Goal: Task Accomplishment & Management: Use online tool/utility

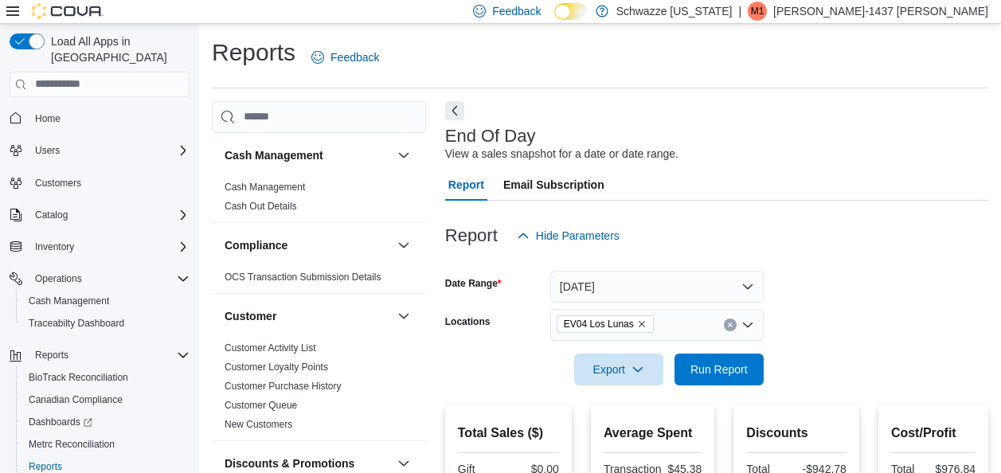
scroll to position [168, 0]
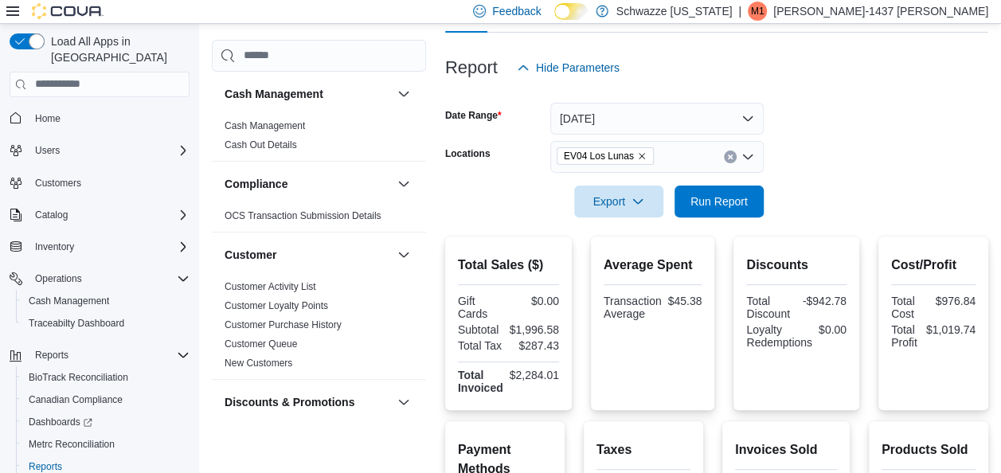
drag, startPoint x: 0, startPoint y: 0, endPoint x: 704, endPoint y: 217, distance: 736.4
click at [704, 217] on div at bounding box center [716, 226] width 543 height 19
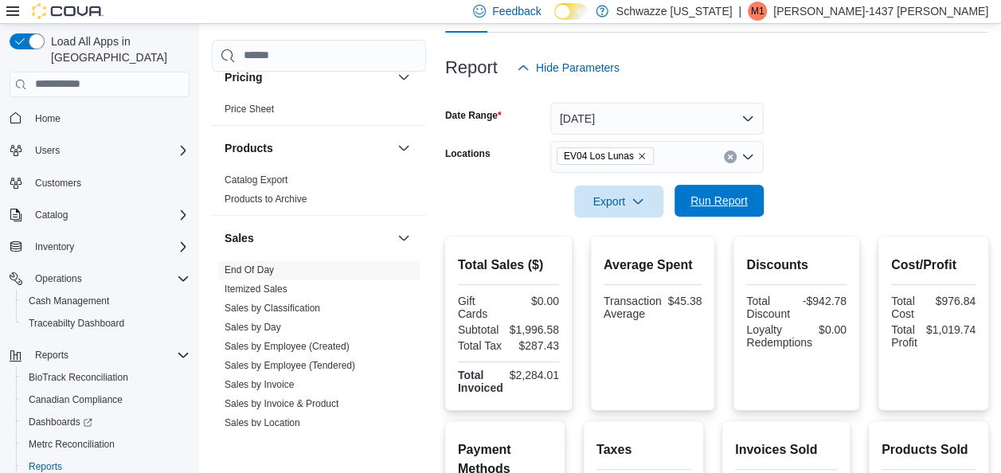
click at [712, 199] on span "Run Report" at bounding box center [718, 201] width 57 height 16
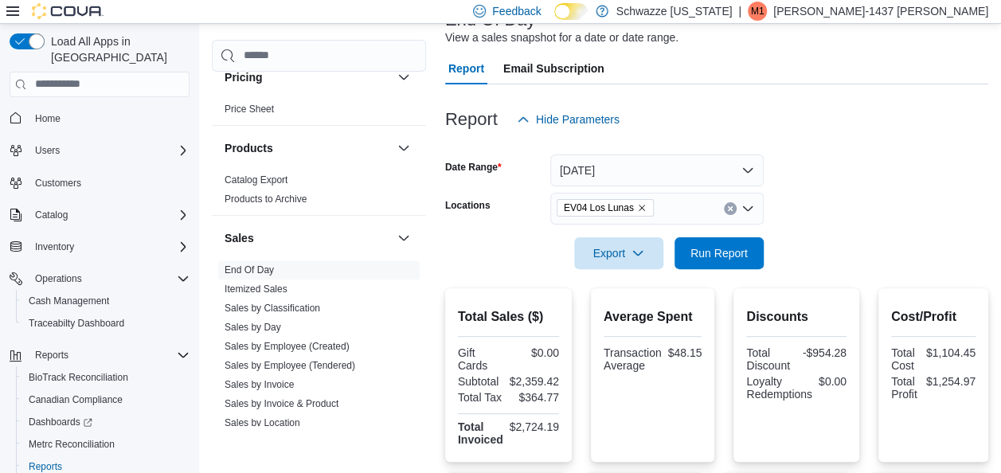
scroll to position [112, 0]
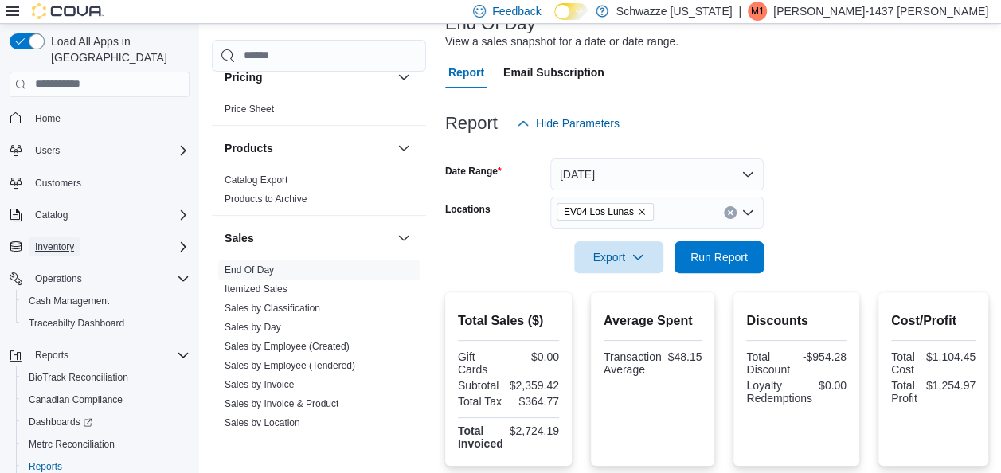
click at [61, 240] on span "Inventory" at bounding box center [54, 246] width 39 height 13
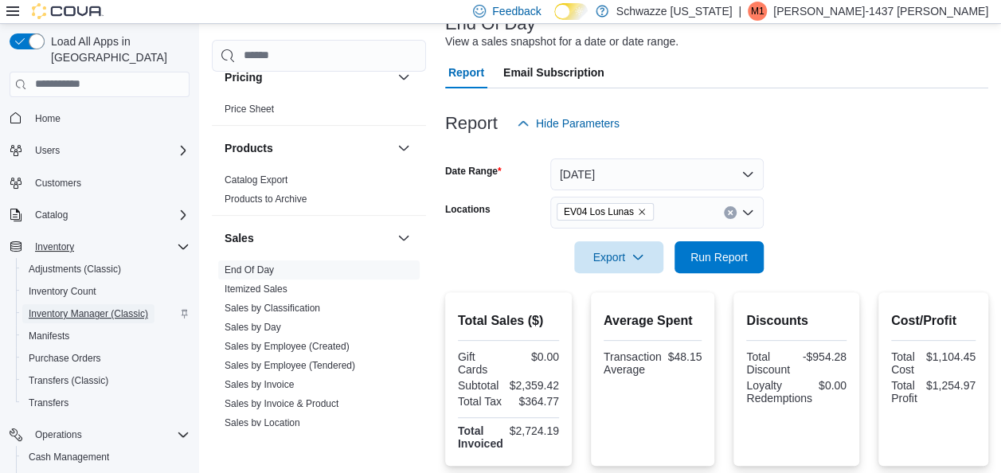
click at [96, 307] on span "Inventory Manager (Classic)" at bounding box center [88, 313] width 119 height 13
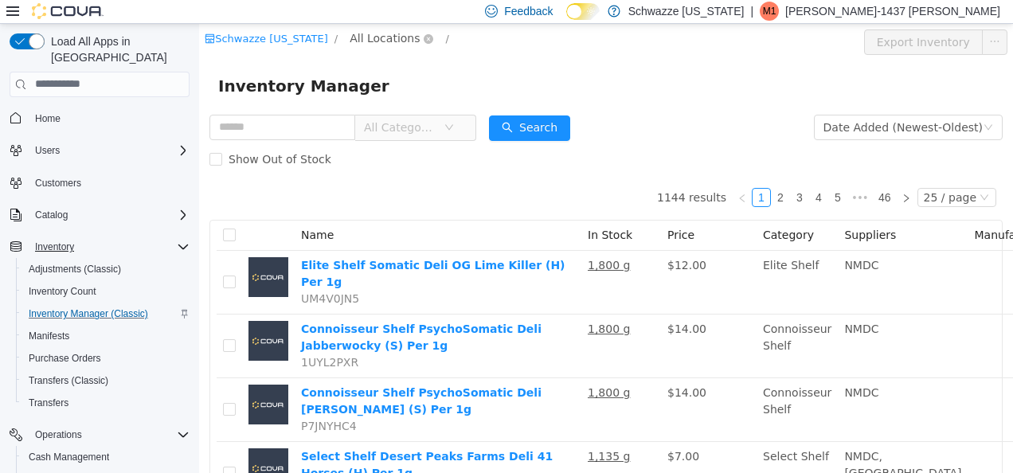
click at [354, 34] on span "All Locations" at bounding box center [385, 38] width 70 height 18
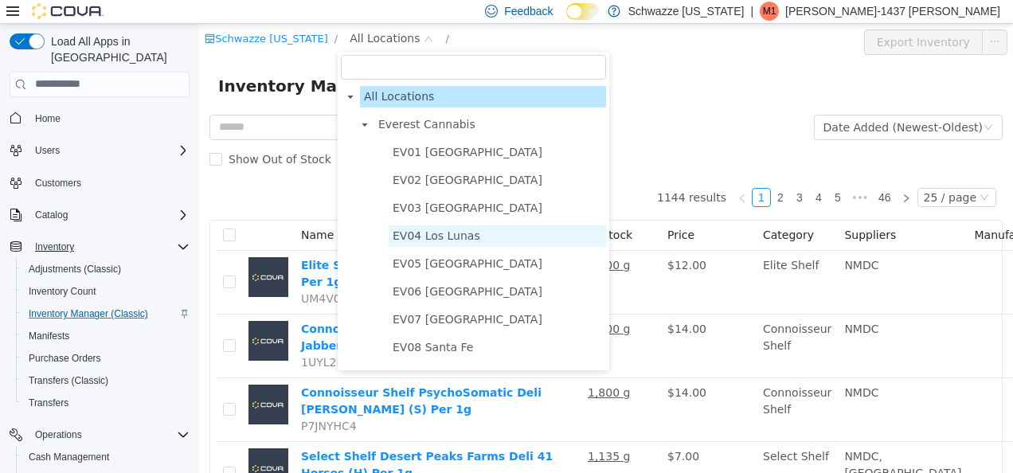
click at [414, 235] on span "EV04 Los Lunas" at bounding box center [437, 234] width 88 height 13
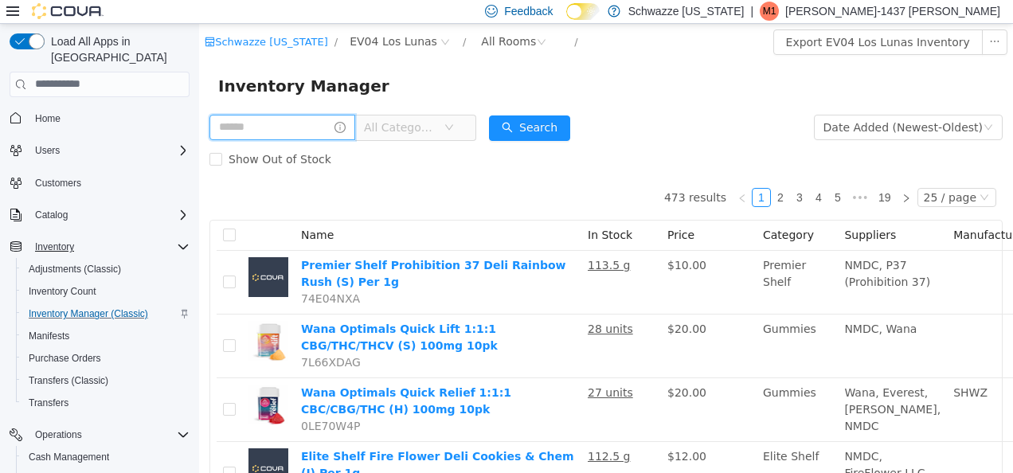
click at [280, 127] on input "text" at bounding box center [282, 126] width 146 height 25
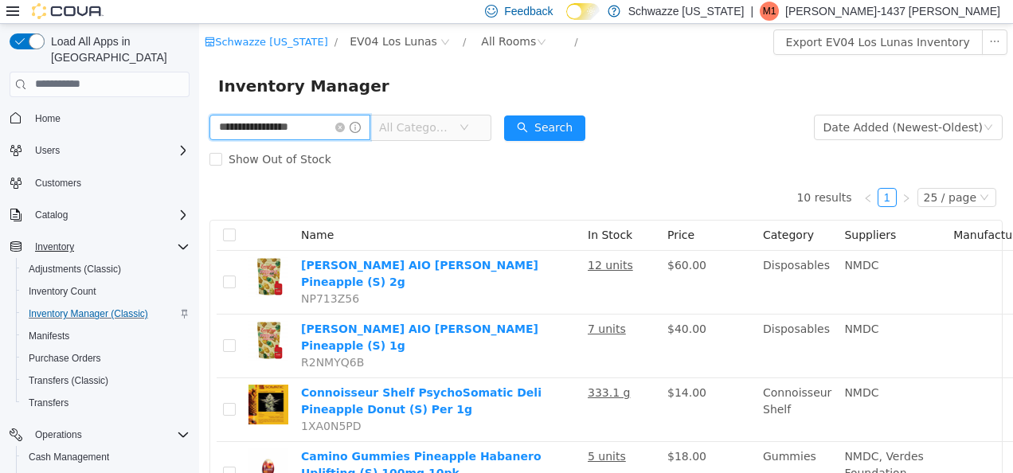
type input "**********"
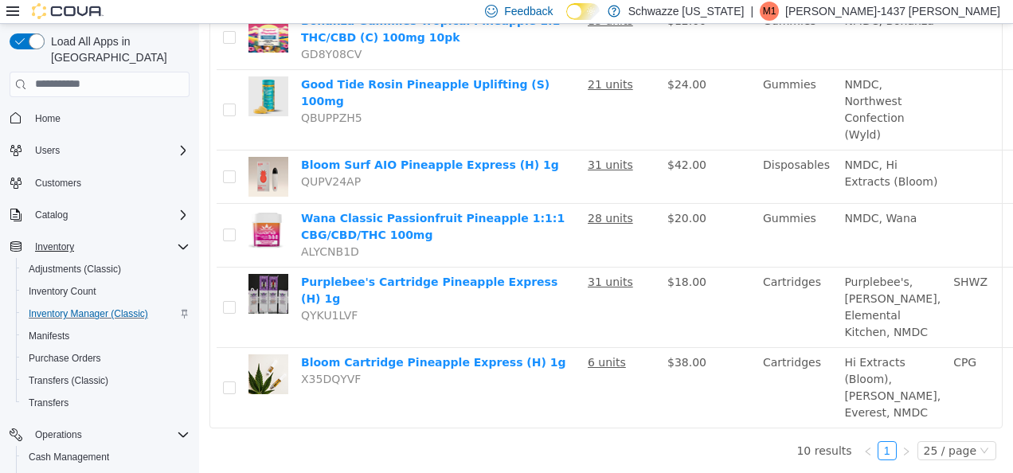
scroll to position [549, 132]
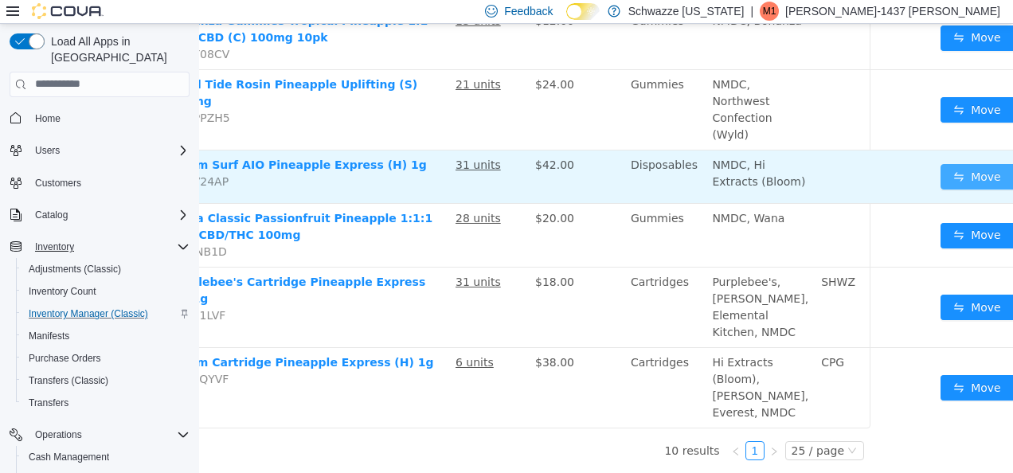
click at [940, 163] on button "Move" at bounding box center [976, 175] width 73 height 25
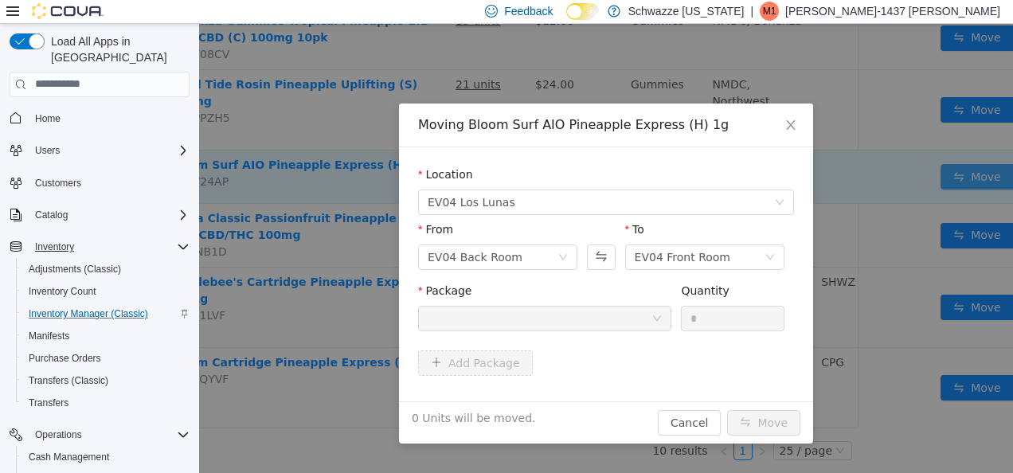
scroll to position [537, 120]
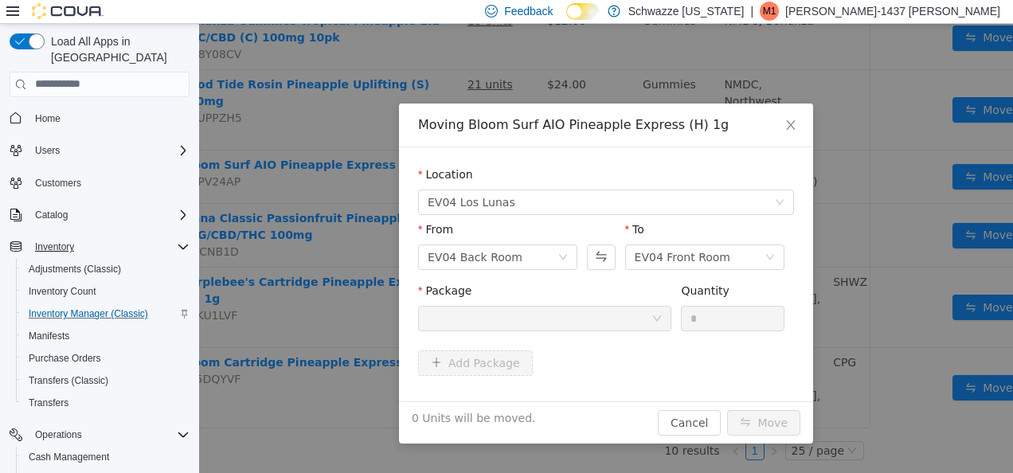
click at [620, 319] on div at bounding box center [540, 318] width 224 height 24
click at [788, 131] on icon "icon: close" at bounding box center [790, 124] width 13 height 13
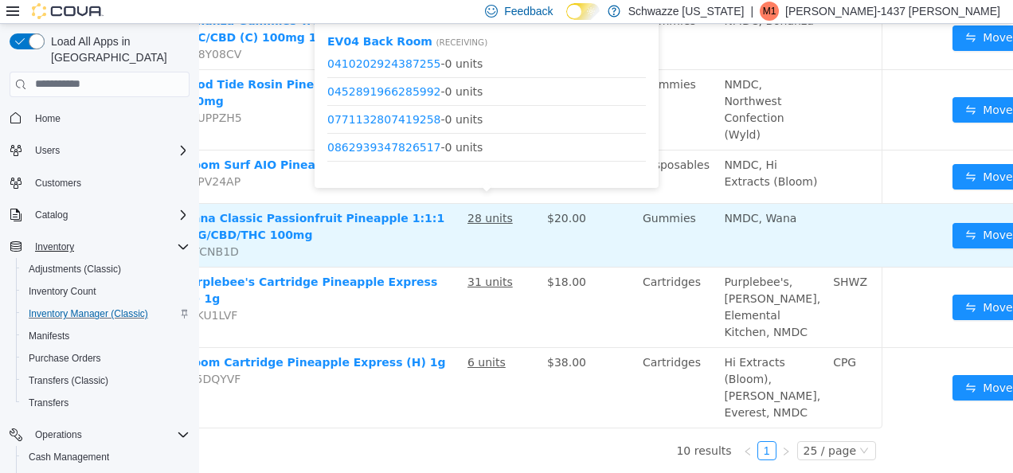
click at [484, 211] on u "28 units" at bounding box center [489, 217] width 45 height 13
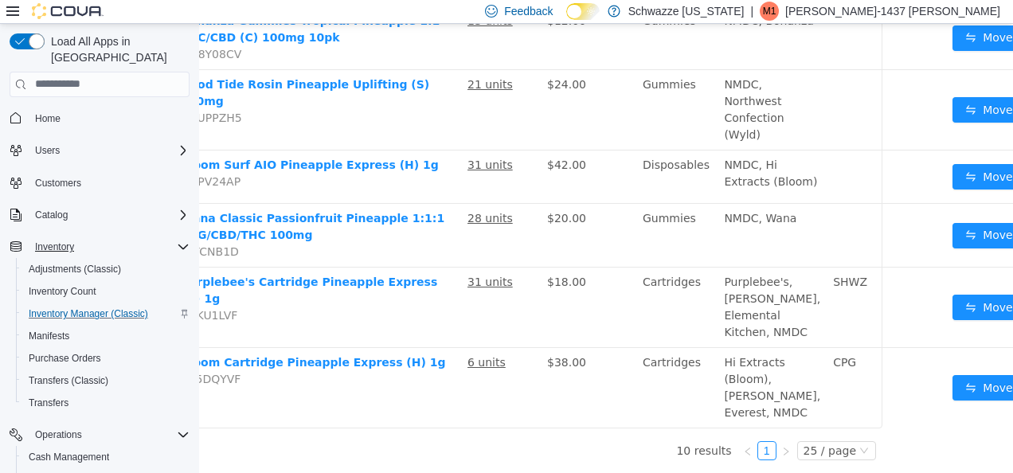
scroll to position [287, 120]
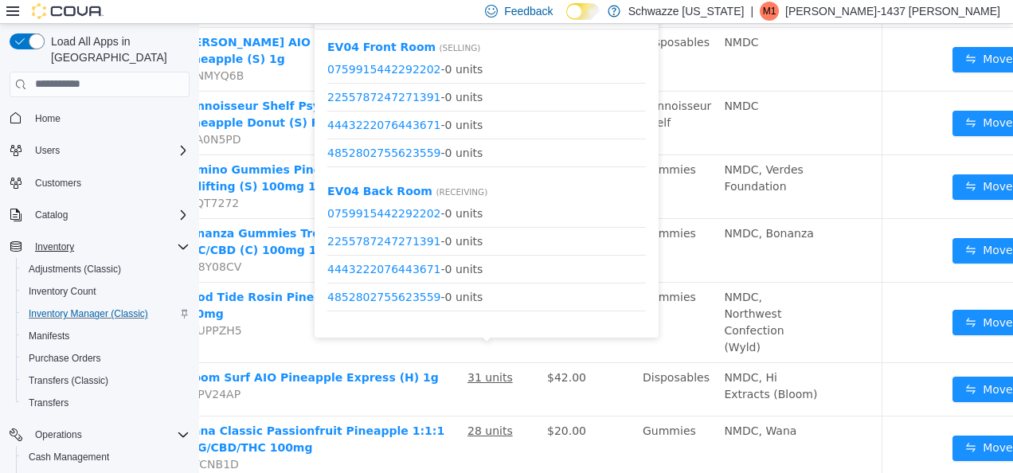
click at [651, 159] on div "EV04 Front Room ( Selling ) 0759915442292202 - 0 units 2255787247271391 - 0 uni…" at bounding box center [486, 183] width 344 height 308
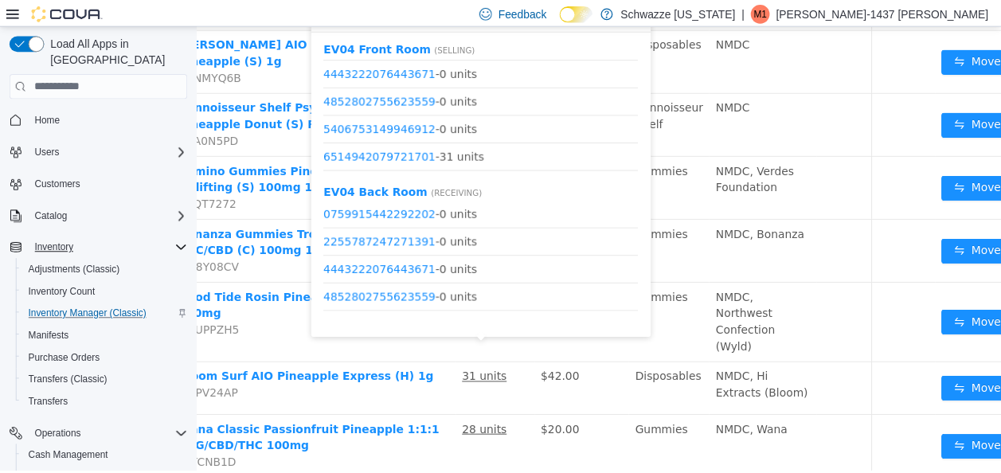
scroll to position [64, 0]
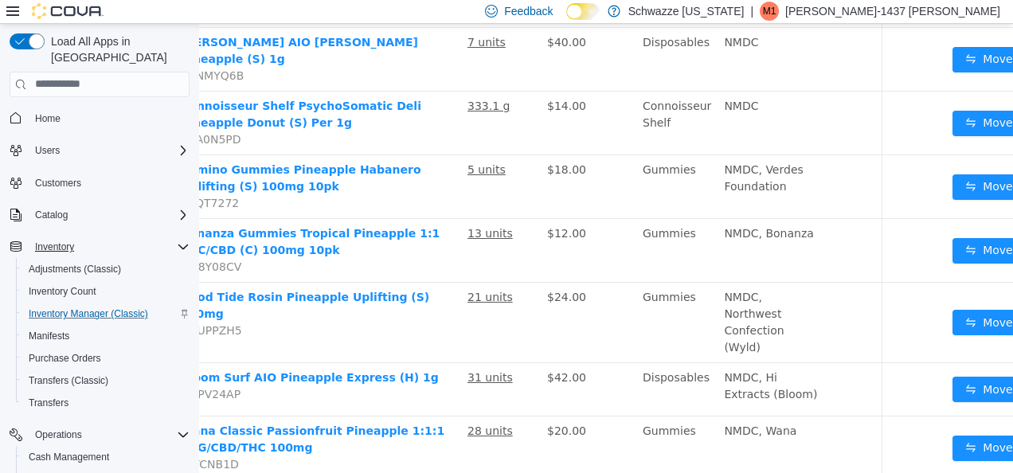
click at [182, 240] on icon "Complex example" at bounding box center [183, 246] width 13 height 13
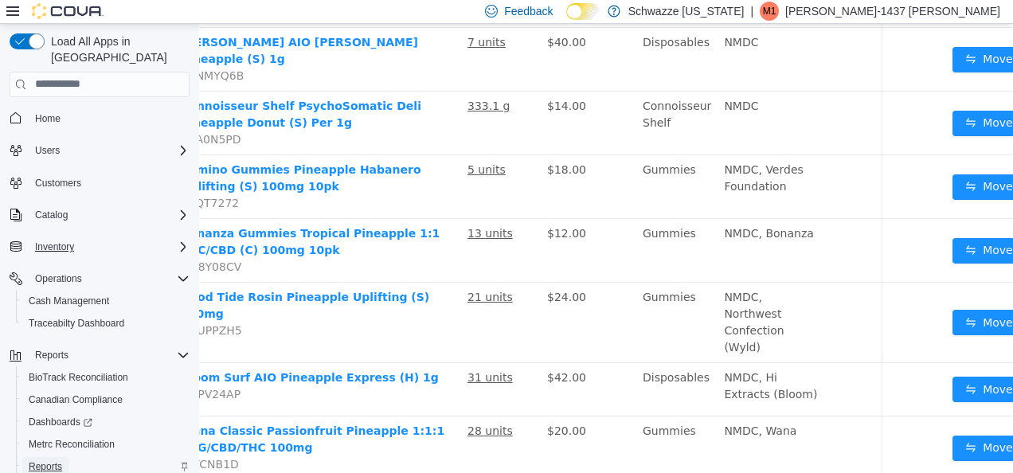
click at [58, 460] on span "Reports" at bounding box center [45, 466] width 33 height 13
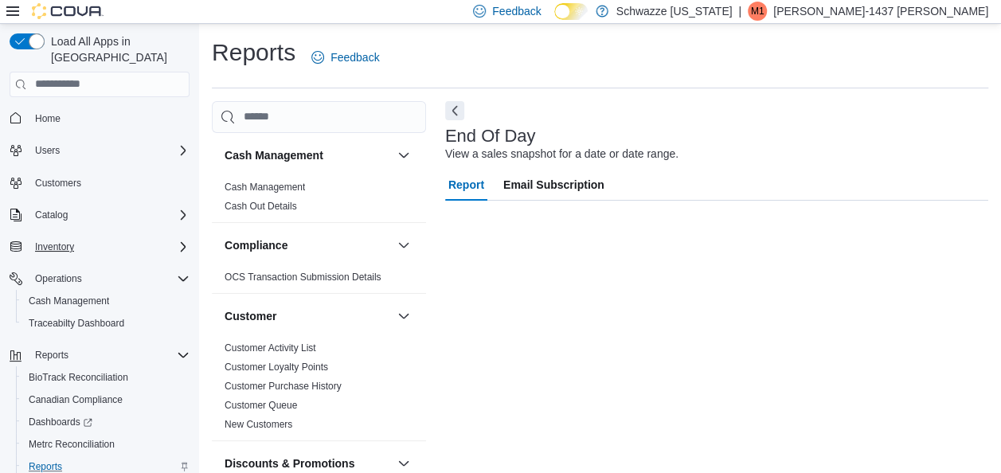
scroll to position [27, 0]
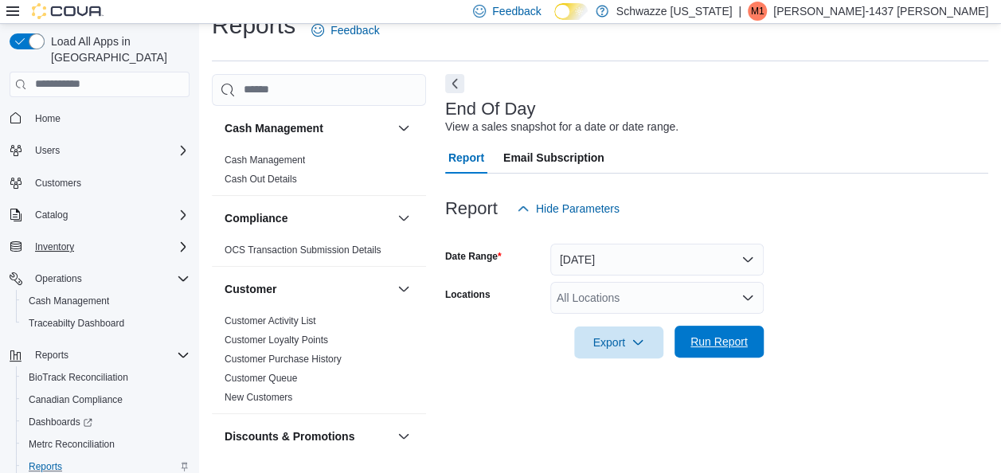
click at [747, 344] on span "Run Report" at bounding box center [718, 342] width 57 height 16
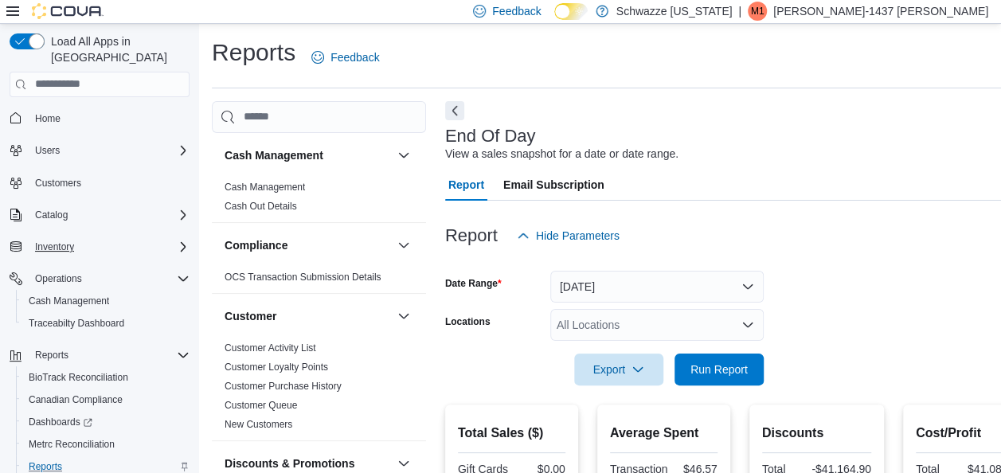
click at [626, 315] on div "All Locations" at bounding box center [656, 325] width 213 height 32
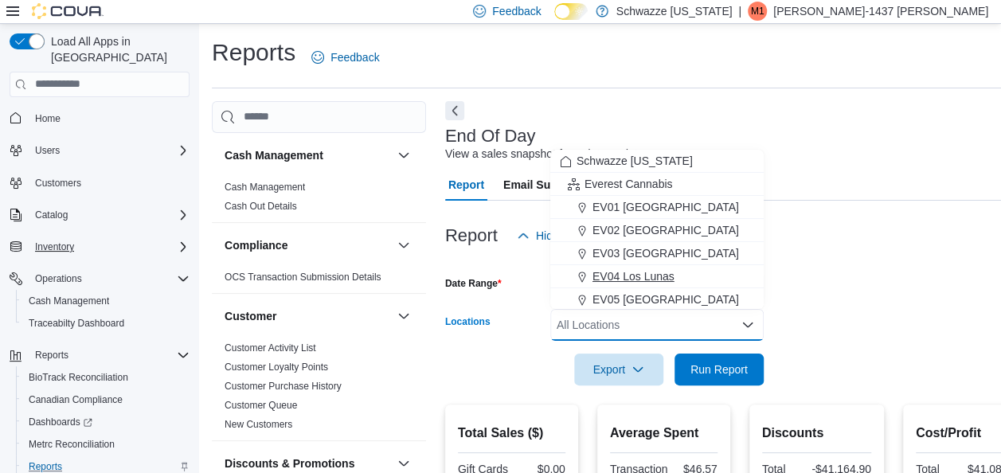
click at [650, 277] on span "EV04 Los Lunas" at bounding box center [633, 276] width 82 height 16
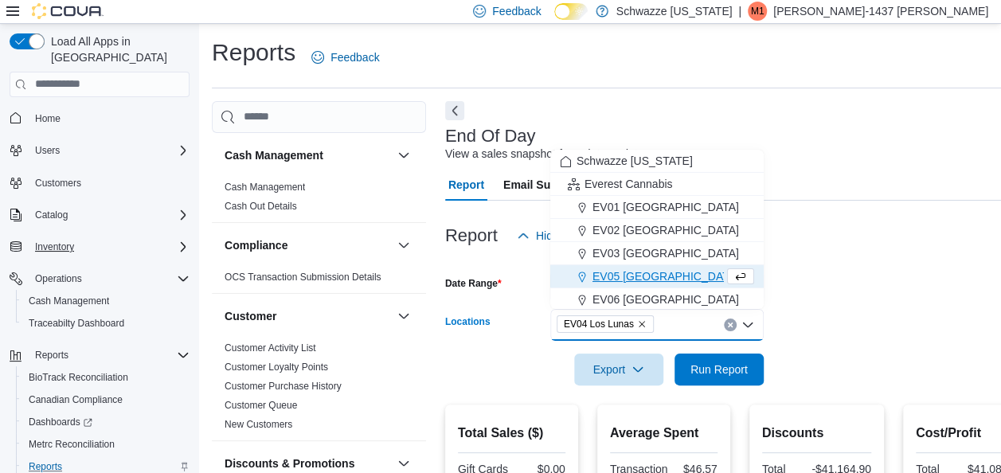
click at [720, 385] on div at bounding box center [740, 394] width 591 height 19
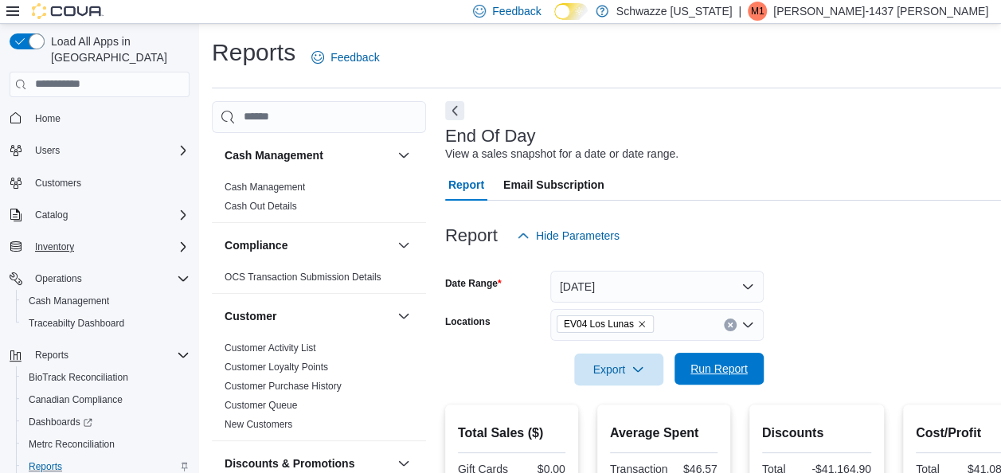
click at [721, 366] on span "Run Report" at bounding box center [718, 369] width 57 height 16
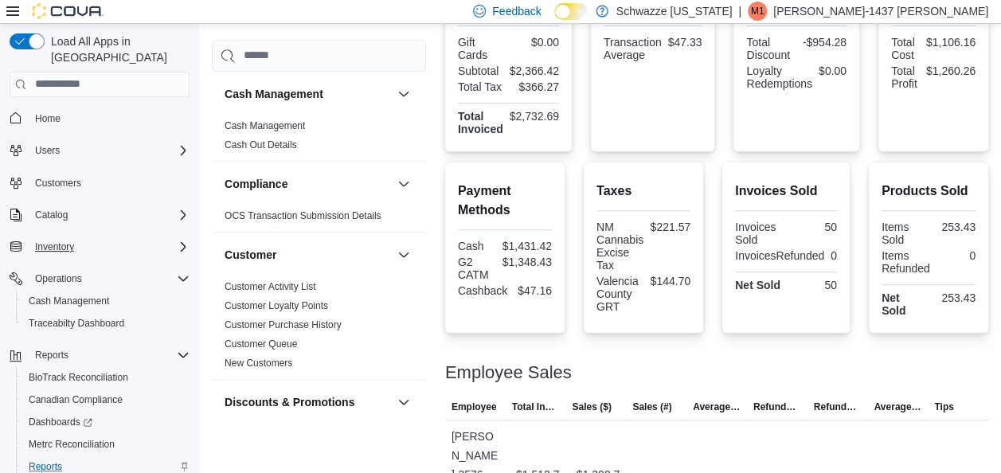
scroll to position [471, 0]
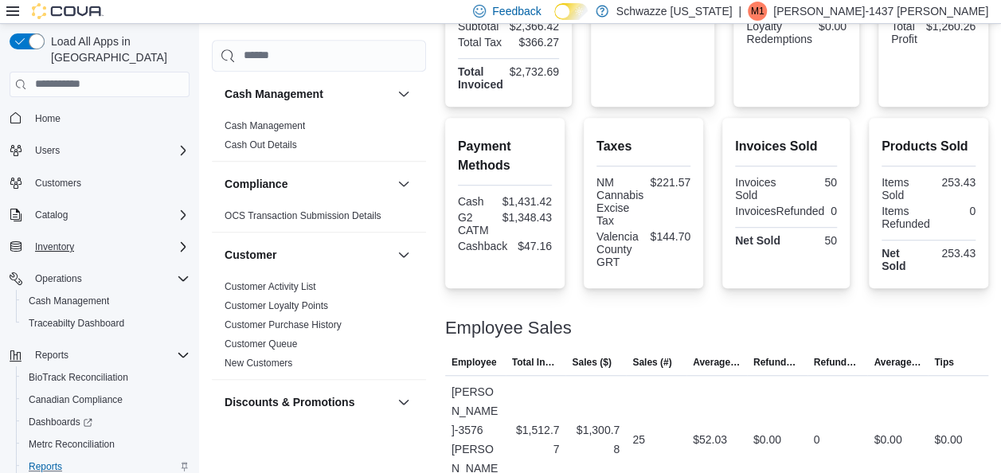
click at [988, 233] on div "Products Sold Items Sold 253.43 Items Refunded 0 Net Sold 253.43" at bounding box center [928, 203] width 119 height 170
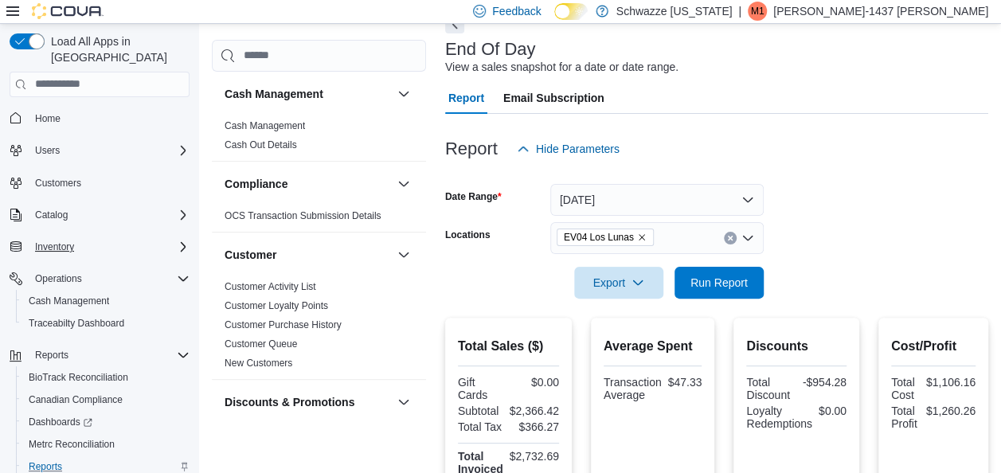
scroll to position [57, 0]
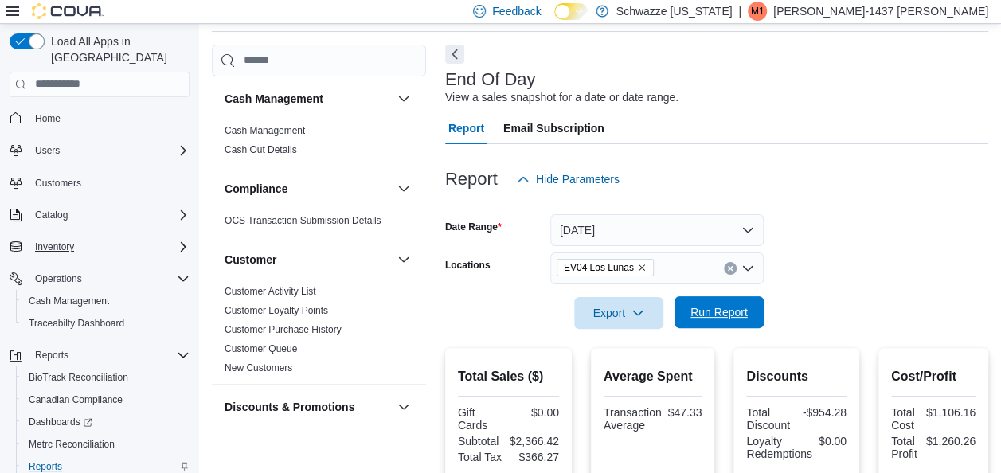
click at [694, 315] on span "Run Report" at bounding box center [718, 312] width 57 height 16
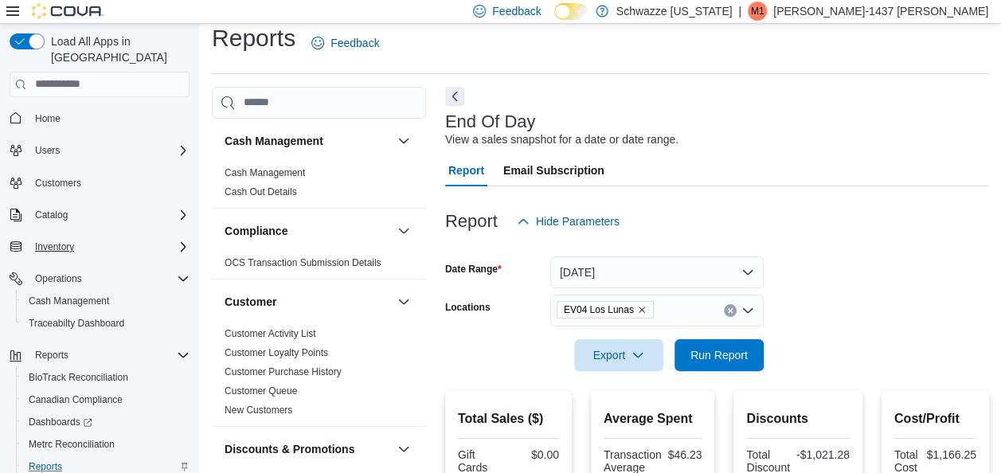
scroll to position [0, 0]
